Goal: Find specific page/section: Find specific page/section

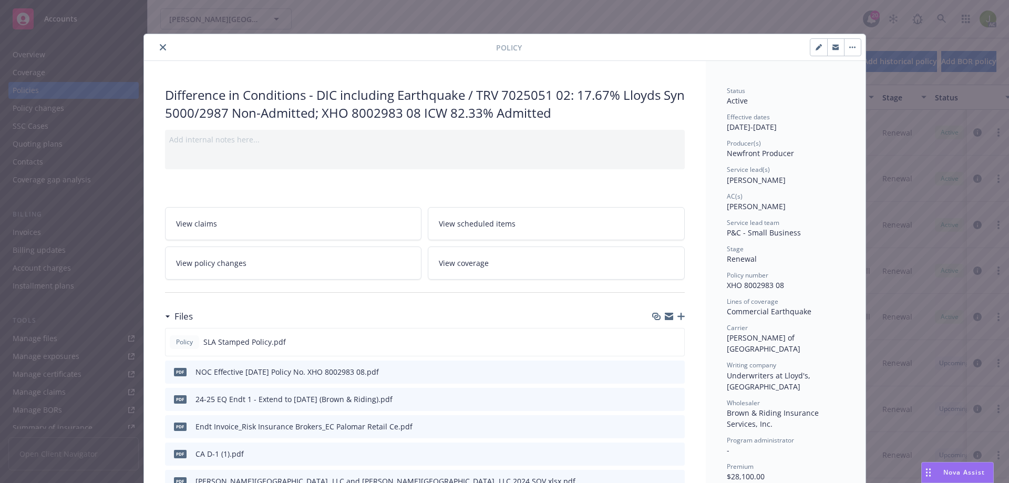
click at [161, 49] on icon "close" at bounding box center [163, 47] width 6 height 6
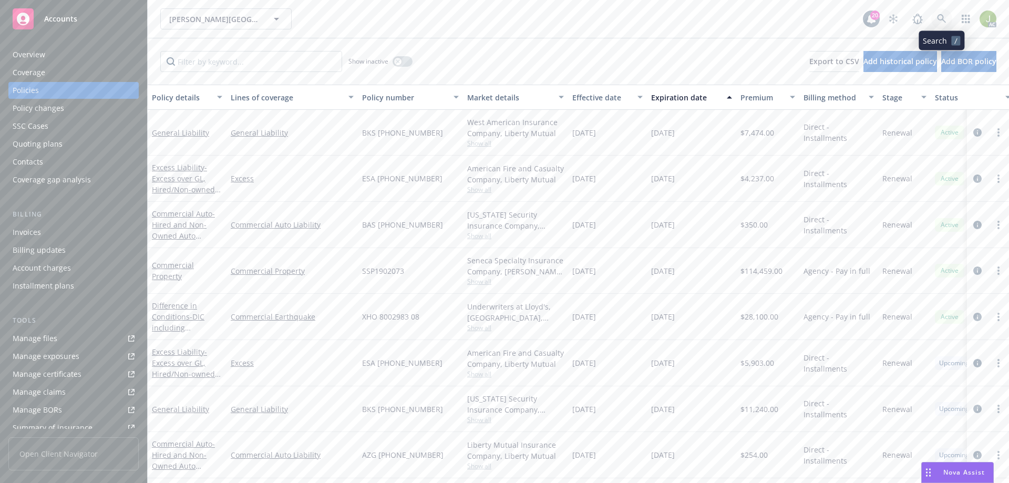
click at [939, 22] on icon at bounding box center [941, 18] width 9 height 9
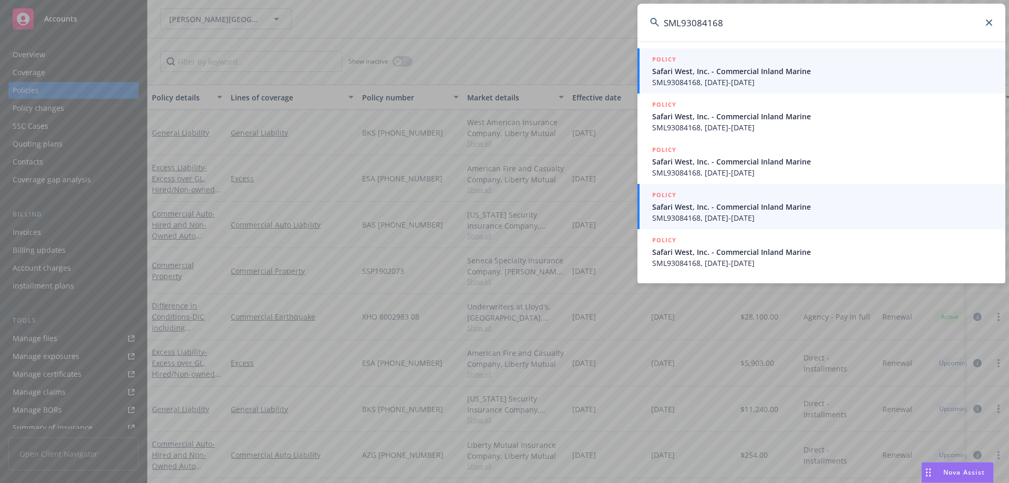
type input "SML93084168"
click at [779, 225] on link "POLICY Safari West, Inc. - Commercial Inland Marine SML93084168, [DATE]-[DATE]" at bounding box center [822, 206] width 368 height 45
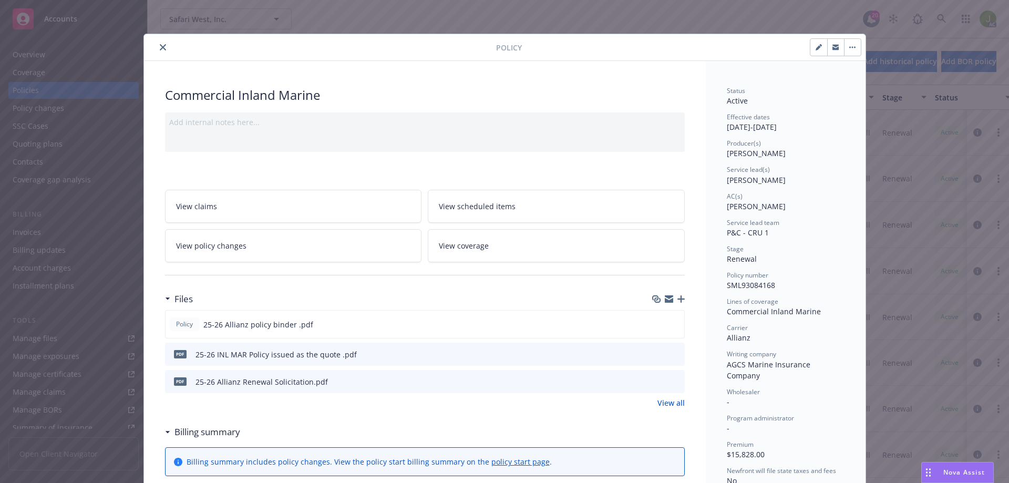
click at [670, 383] on icon "preview file" at bounding box center [674, 380] width 9 height 7
